Goal: Transaction & Acquisition: Purchase product/service

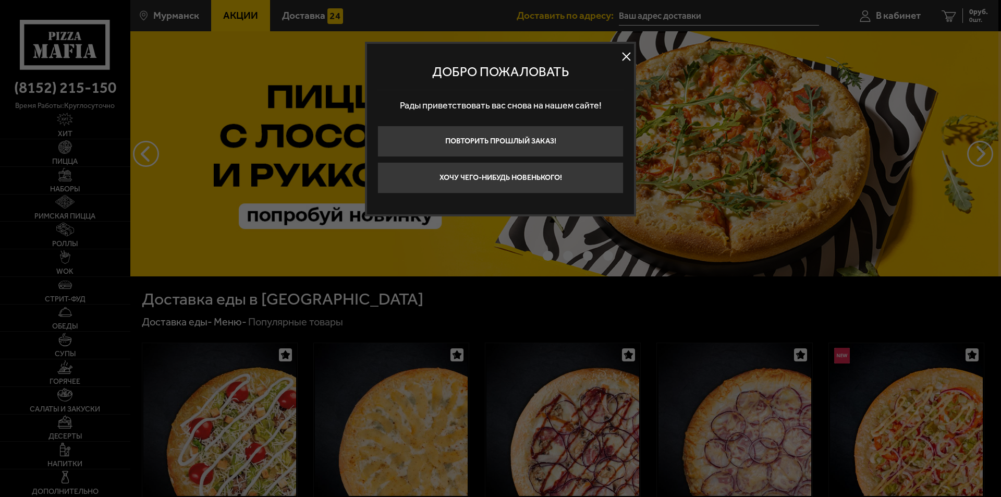
click at [622, 57] on button at bounding box center [627, 57] width 16 height 16
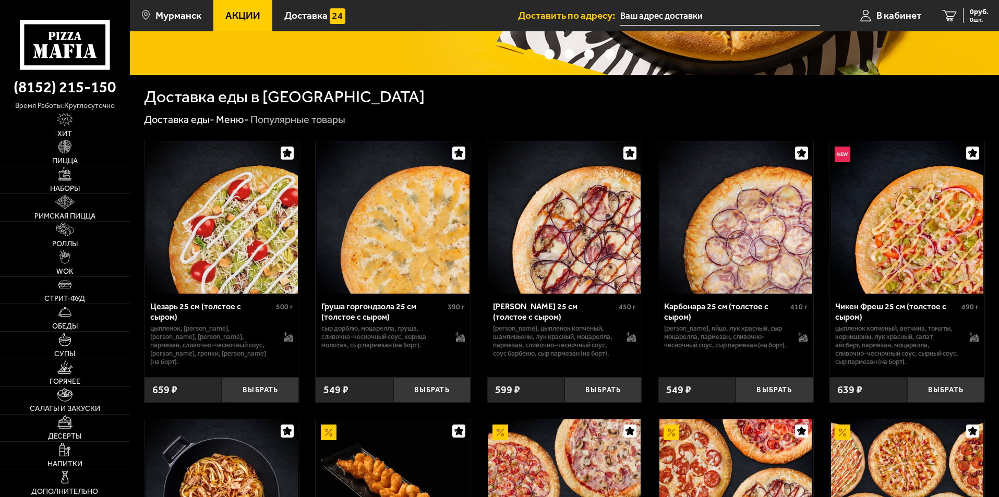
scroll to position [209, 0]
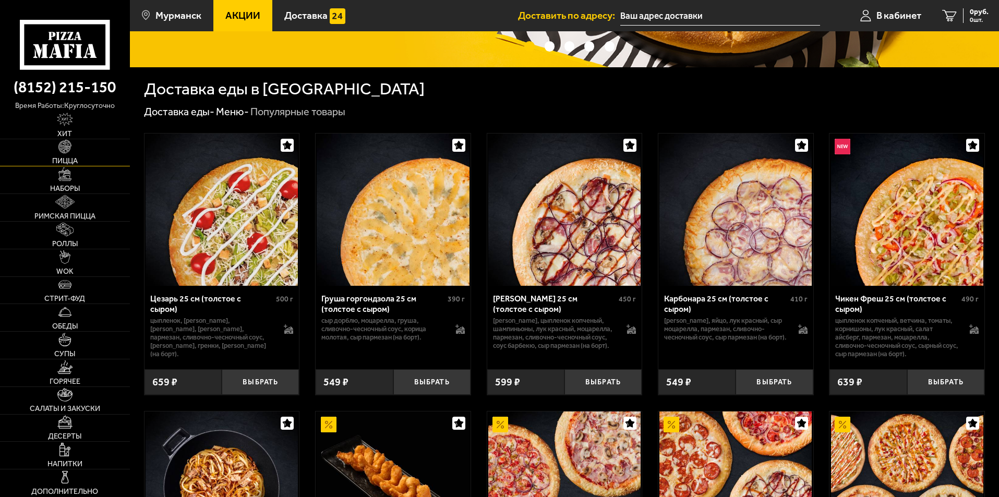
click at [68, 157] on span "Пицца" at bounding box center [65, 160] width 26 height 7
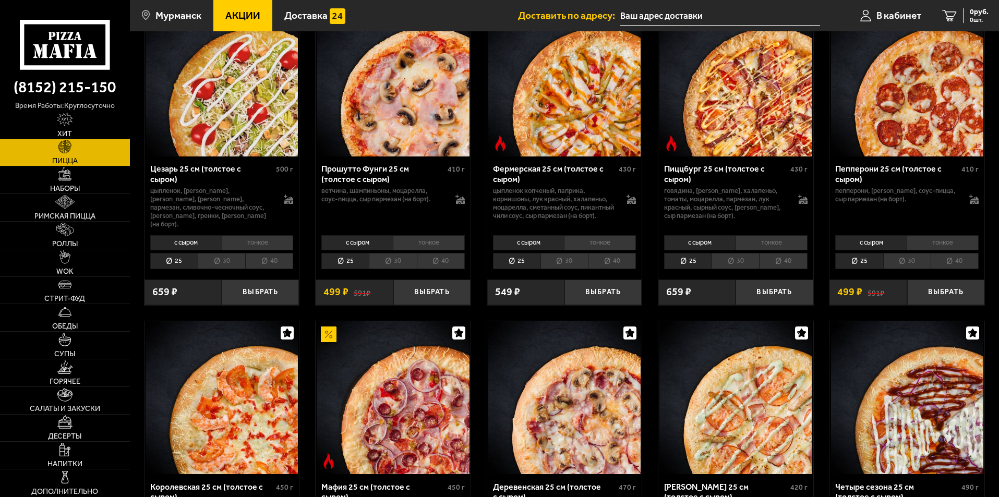
scroll to position [1075, 0]
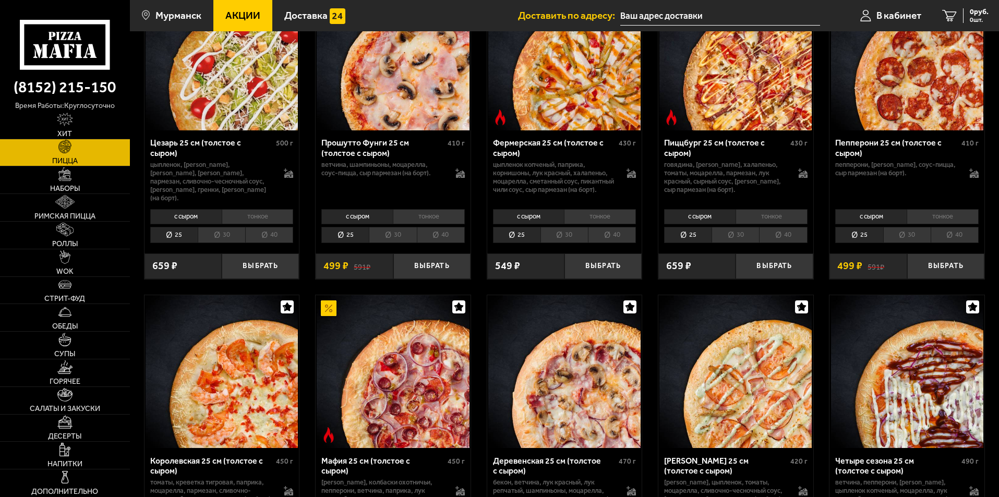
click at [767, 217] on li "тонкое" at bounding box center [771, 216] width 72 height 15
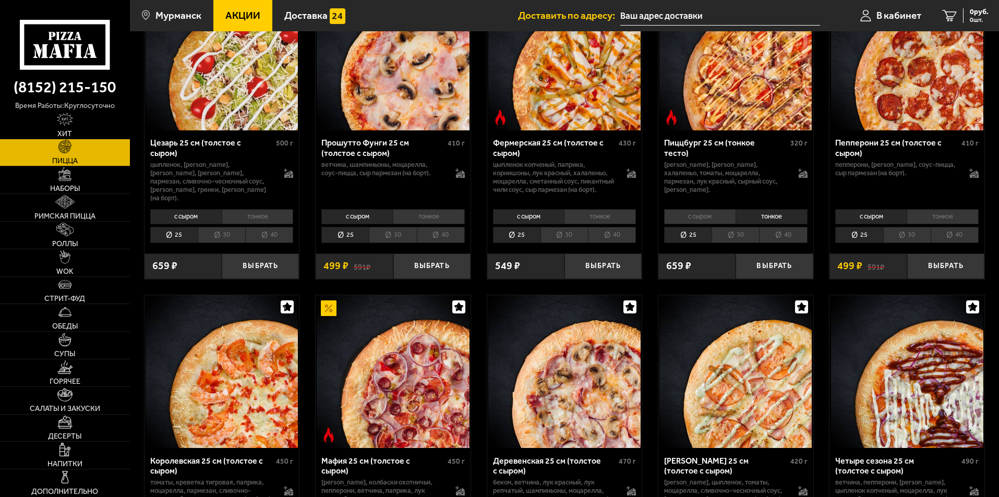
click at [741, 233] on li "30" at bounding box center [734, 235] width 47 height 16
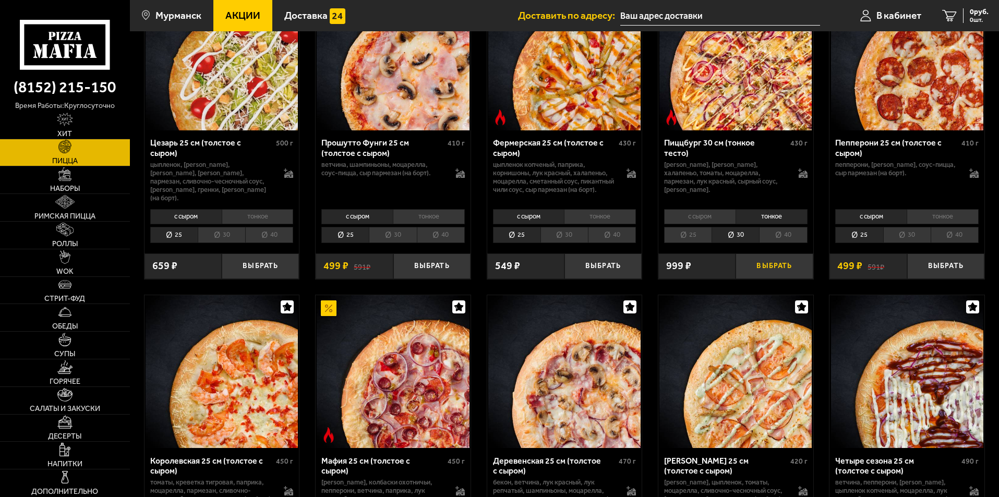
click at [775, 270] on button "Выбрать" at bounding box center [773, 266] width 77 height 26
click at [971, 14] on span "849 руб." at bounding box center [974, 11] width 27 height 7
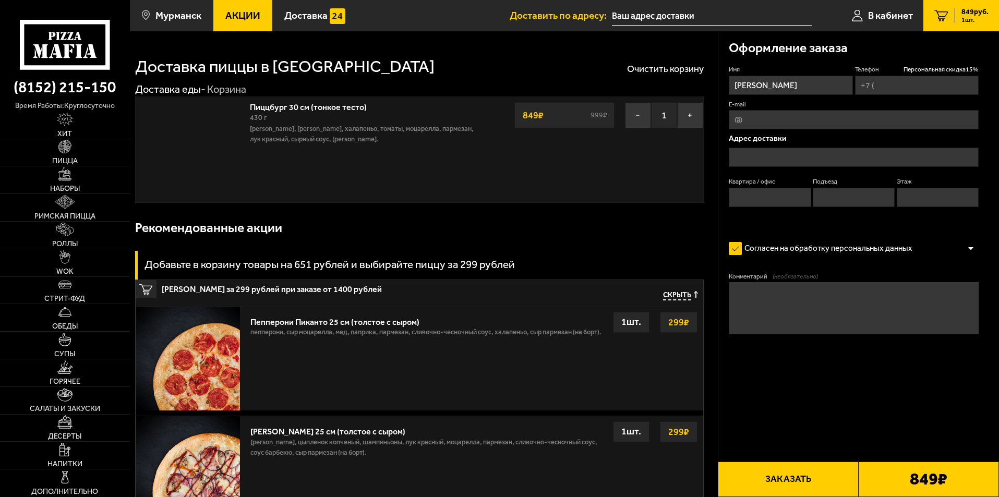
type input "[PHONE_NUMBER]"
type input "[STREET_ADDRESS][PERSON_NAME]"
type input "29"
type input "1"
type input "4"
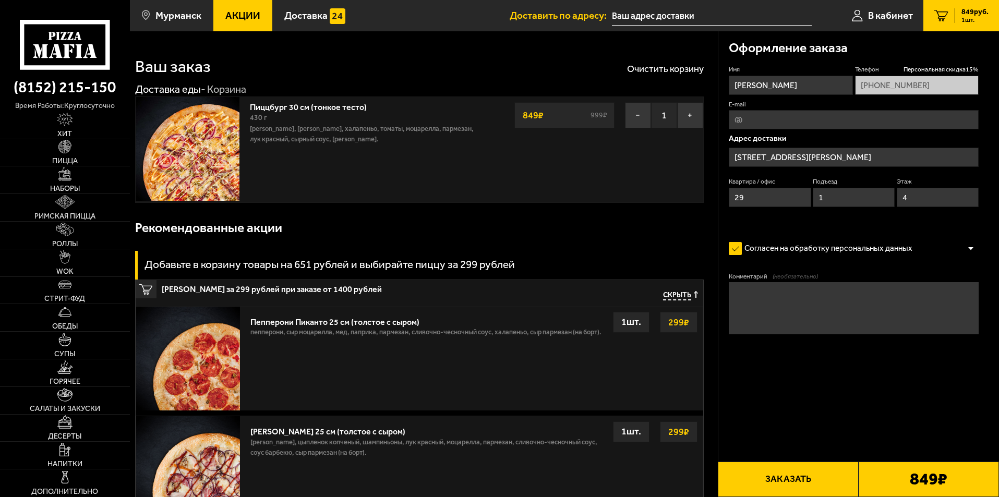
type input "[STREET_ADDRESS][PERSON_NAME]"
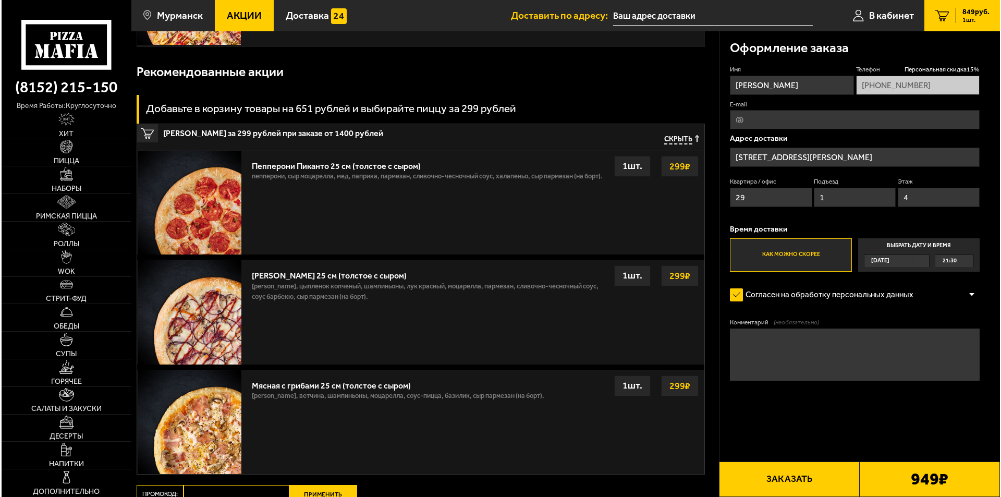
scroll to position [156, 0]
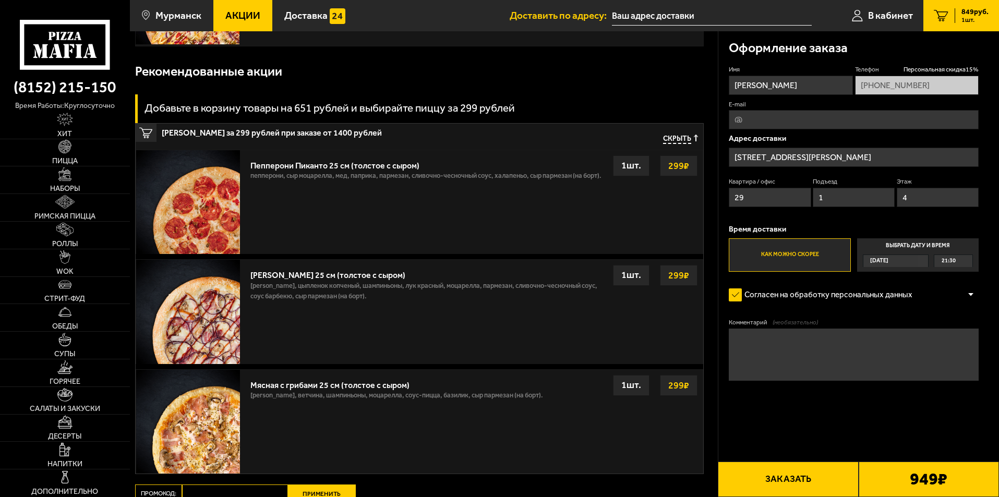
click at [798, 484] on button "Заказать" at bounding box center [788, 479] width 140 height 35
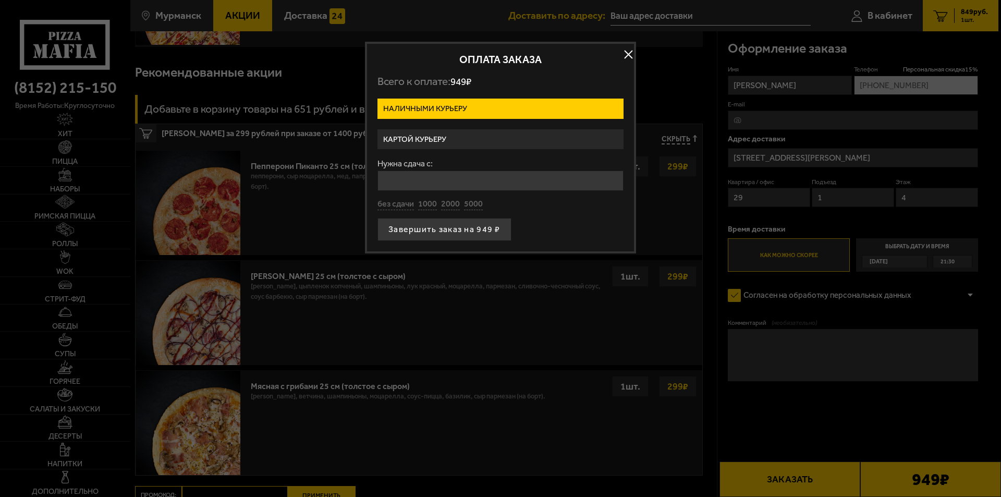
click at [450, 146] on label "Картой курьеру" at bounding box center [501, 139] width 246 height 20
click at [0, 0] on input "Картой курьеру" at bounding box center [0, 0] width 0 height 0
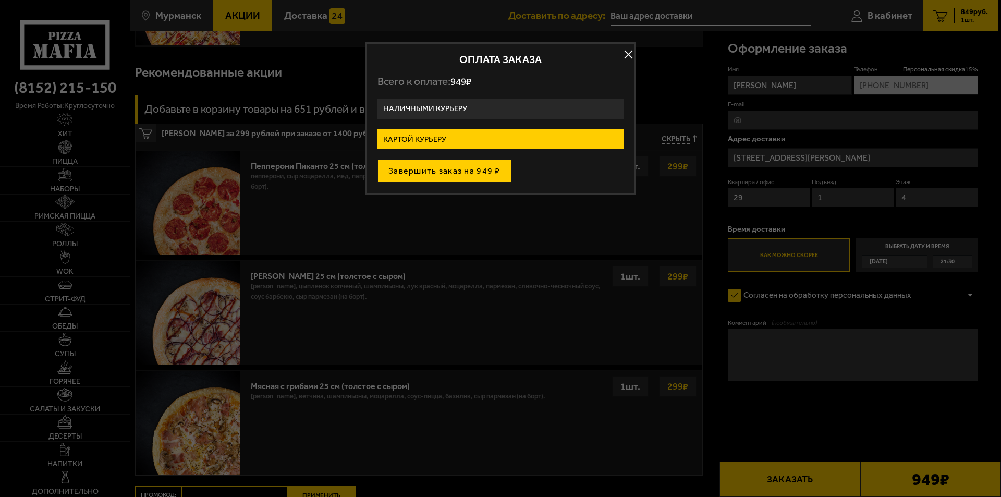
click at [443, 169] on button "Завершить заказ на 949 ₽" at bounding box center [445, 171] width 134 height 23
